Goal: Task Accomplishment & Management: Manage account settings

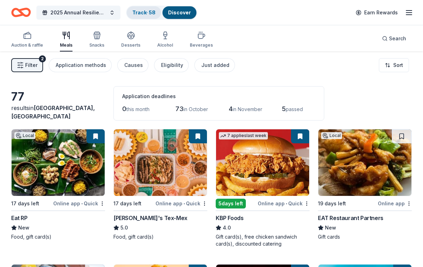
click at [148, 9] on link "Track · 58" at bounding box center [143, 12] width 23 height 6
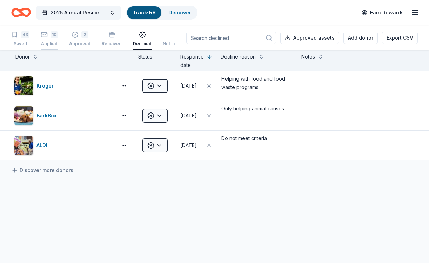
click at [48, 38] on icon "button" at bounding box center [44, 34] width 7 height 7
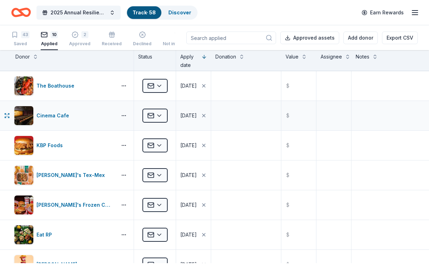
scroll to position [40, 0]
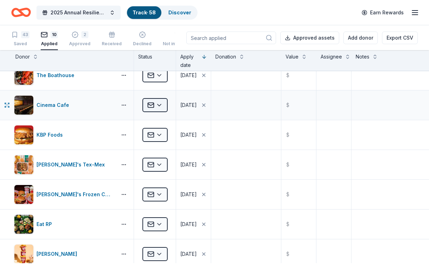
click at [163, 112] on html "2025 Annual Resilience Celebration Track · 58 Discover Earn Rewards 43 Saved 10…" at bounding box center [214, 133] width 429 height 267
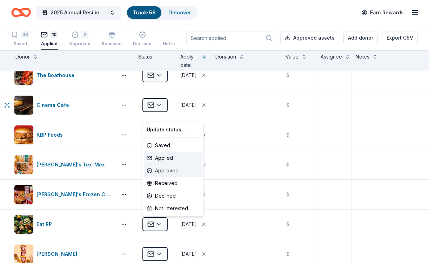
click at [174, 174] on div "Approved" at bounding box center [173, 170] width 58 height 13
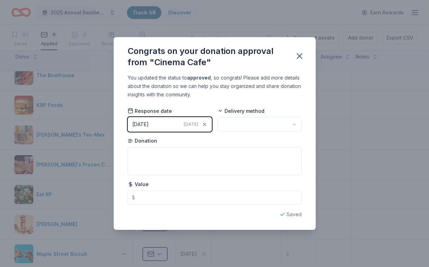
click at [238, 125] on html "2025 Annual Resilience Celebration Track · 58 Discover Earn Rewards 43 Saved 9 …" at bounding box center [214, 133] width 429 height 267
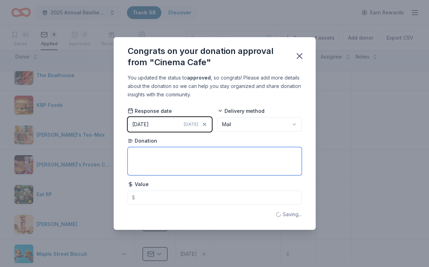
click at [153, 168] on textarea at bounding box center [215, 161] width 174 height 28
type textarea "10 movie passes"
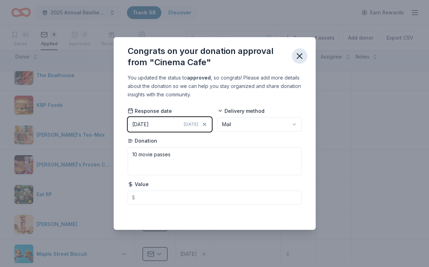
click at [304, 51] on icon "button" at bounding box center [299, 56] width 10 height 10
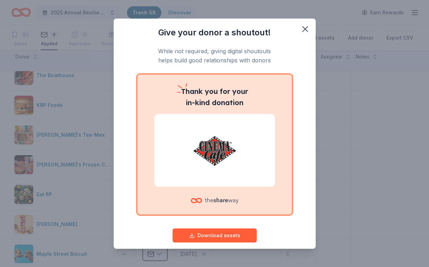
scroll to position [38, 0]
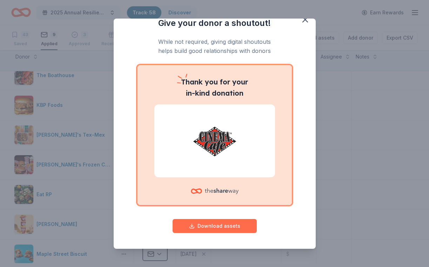
click at [225, 225] on button "Download assets" at bounding box center [214, 226] width 84 height 14
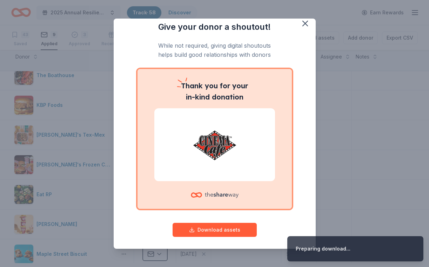
scroll to position [0, 0]
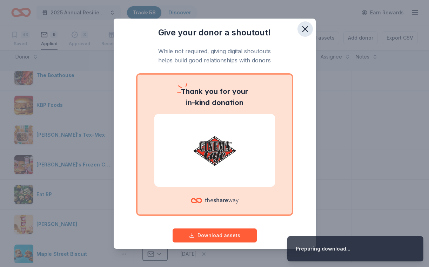
click at [310, 32] on icon "button" at bounding box center [305, 29] width 10 height 10
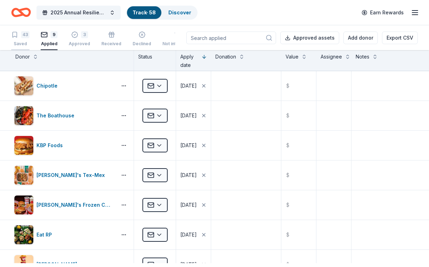
click at [26, 37] on div "43" at bounding box center [25, 34] width 8 height 7
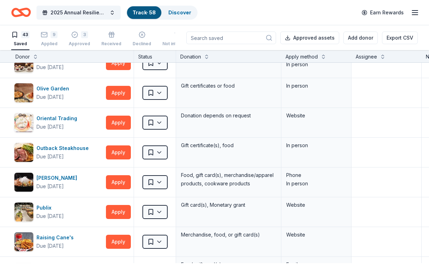
scroll to position [532, 0]
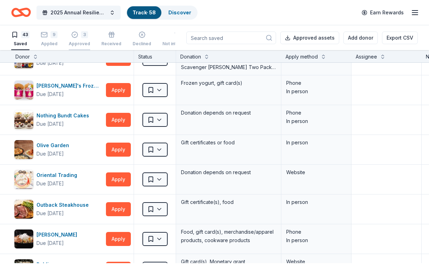
click at [88, 34] on div "3" at bounding box center [84, 30] width 7 height 7
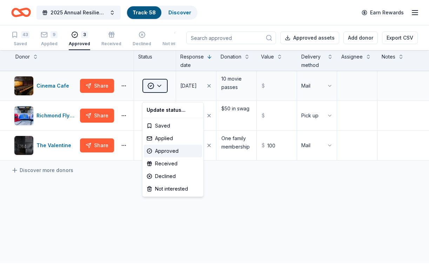
click at [163, 91] on html "2025 Annual Resilience Celebration Track · 58 Discover Earn Rewards 43 Saved 9 …" at bounding box center [214, 133] width 429 height 267
click at [175, 167] on div "Received" at bounding box center [173, 163] width 58 height 13
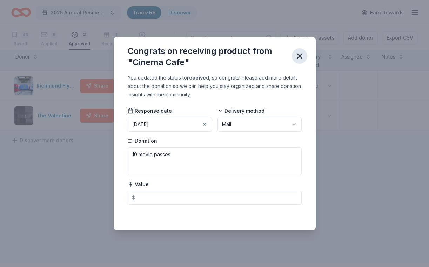
click at [304, 51] on icon "button" at bounding box center [299, 56] width 10 height 10
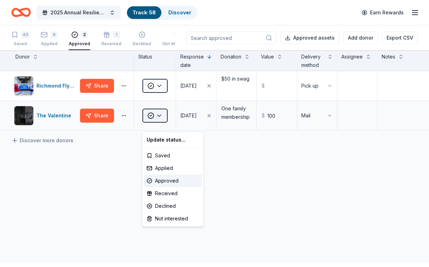
click at [156, 118] on html "2025 Annual Resilience Celebration Track · 58 Discover Earn Rewards 43 Saved 9 …" at bounding box center [214, 133] width 429 height 267
click at [179, 197] on div "Received" at bounding box center [173, 193] width 58 height 13
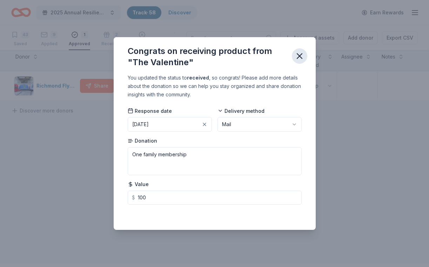
click at [302, 54] on icon "button" at bounding box center [299, 56] width 5 height 5
